Goal: Information Seeking & Learning: Learn about a topic

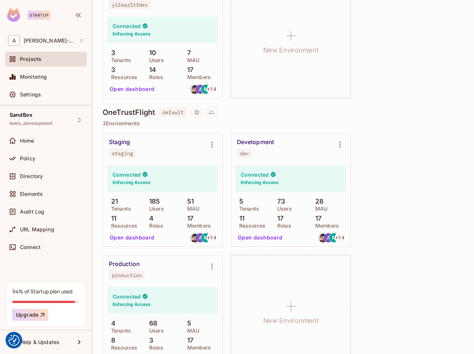
scroll to position [630, 0]
click at [267, 237] on button "Open dashboard" at bounding box center [260, 237] width 51 height 12
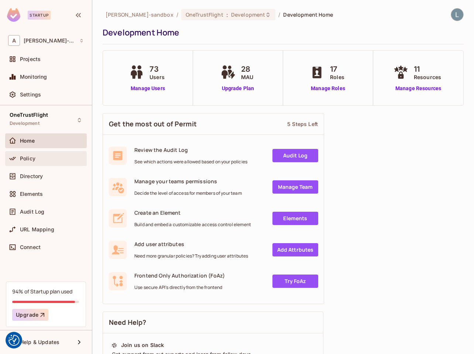
click at [41, 160] on div "Policy" at bounding box center [52, 158] width 64 height 6
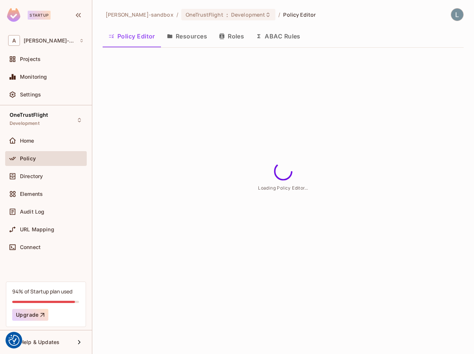
click at [282, 38] on button "ABAC Rules" at bounding box center [278, 36] width 57 height 18
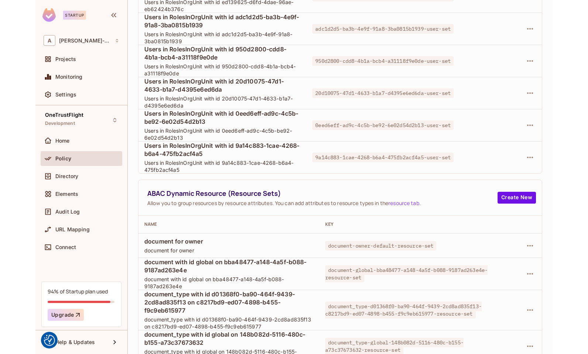
scroll to position [160, 0]
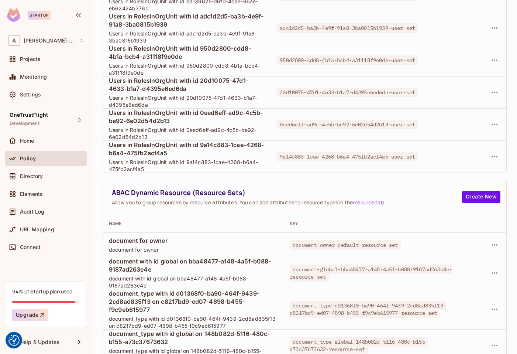
click at [109, 197] on div "ABAC Dynamic Resource (Resource Sets) Allow you to group resources by resource …" at bounding box center [305, 197] width 404 height 36
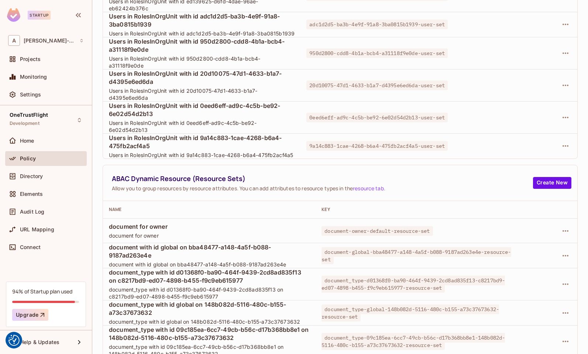
scroll to position [153, 0]
drag, startPoint x: 178, startPoint y: 271, endPoint x: 220, endPoint y: 269, distance: 42.9
click at [220, 269] on span "document_type with id d01368f0-ba90-464f-9439-2cd8ad835f13 on c8217bd9-ed07-489…" at bounding box center [209, 276] width 201 height 16
copy span "d01368f0-ba9"
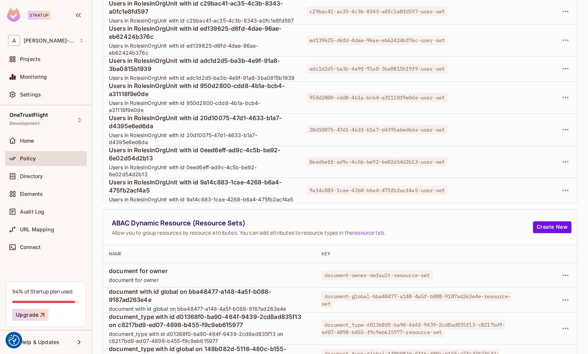
scroll to position [104, 0]
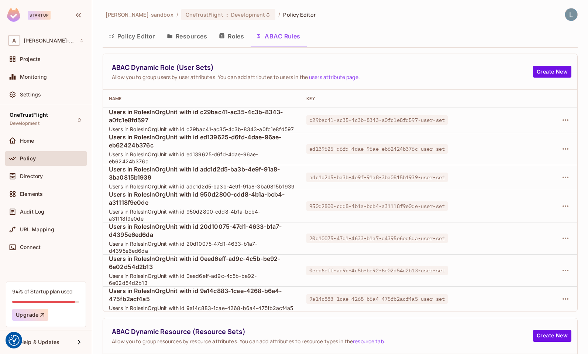
click at [409, 64] on span "ABAC Dynamic Role (User Sets)" at bounding box center [322, 67] width 421 height 9
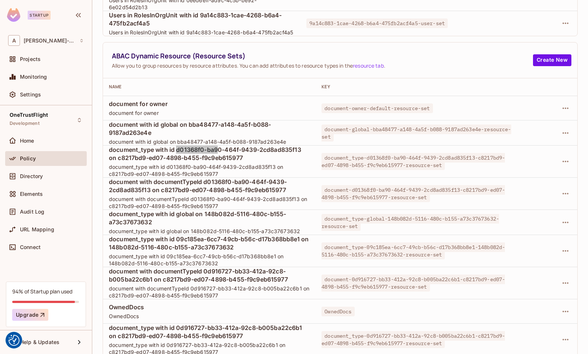
scroll to position [341, 0]
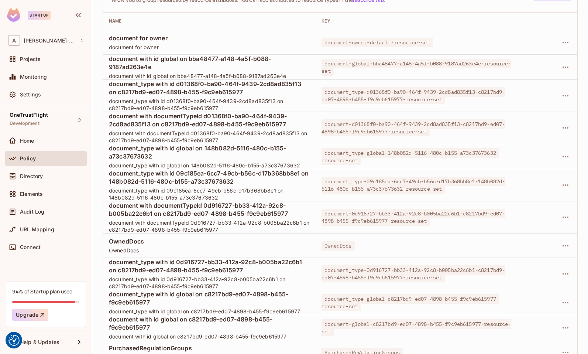
click at [301, 110] on span "document_type with id d01368f0-ba90-464f-9439-2cd8ad835f13 on c8217bd9-ed07-489…" at bounding box center [209, 104] width 201 height 14
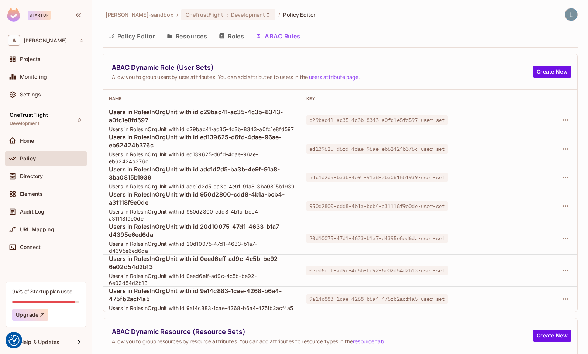
click at [300, 165] on td "Users in RolesInOrgUnit with id adc1d2d5-ba3b-4e9f-91a8-3ba0815b1939 Users in R…" at bounding box center [202, 177] width 198 height 25
click at [297, 163] on td "Users in RolesInOrgUnit with id ed139625-d6fd-4dae-96ae-eb62424b376c Users in R…" at bounding box center [202, 149] width 198 height 32
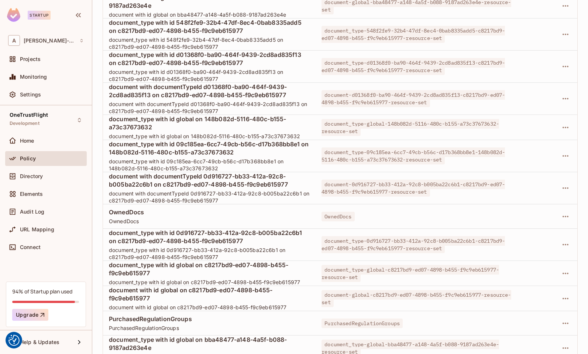
scroll to position [347, 0]
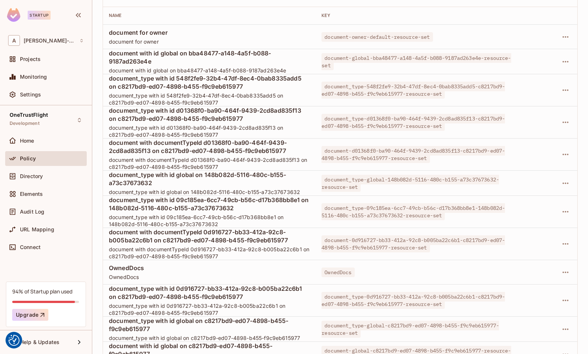
click at [213, 178] on span "document_type with id global on 148b082d-5116-480c-b155-a73c37673632" at bounding box center [209, 179] width 201 height 16
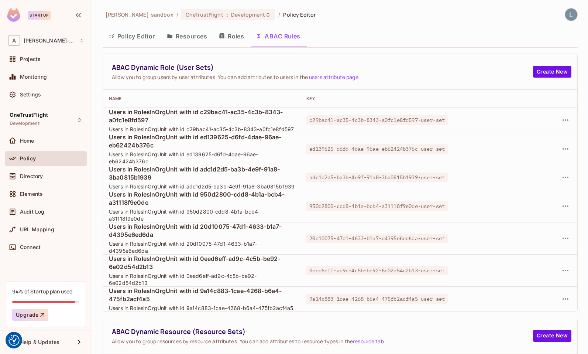
click at [520, 218] on td at bounding box center [536, 206] width 83 height 32
click at [56, 60] on div "Projects" at bounding box center [52, 59] width 64 height 6
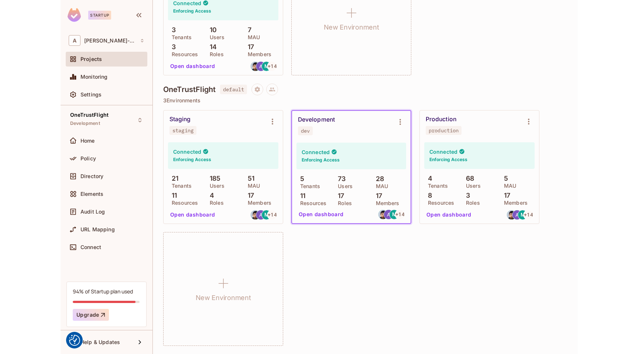
scroll to position [287, 0]
